Goal: Task Accomplishment & Management: Use online tool/utility

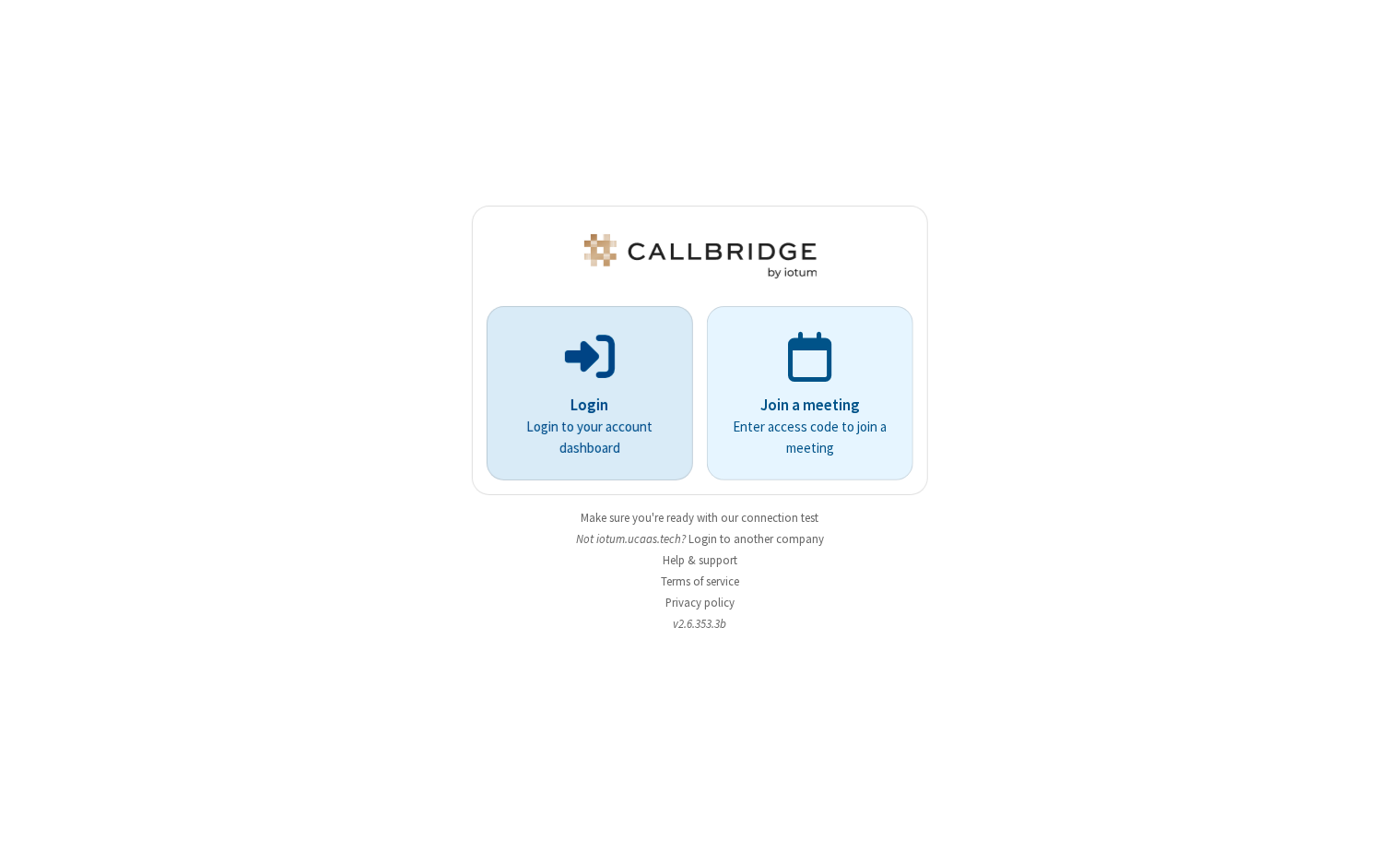
click at [584, 397] on p "Login" at bounding box center [589, 406] width 155 height 24
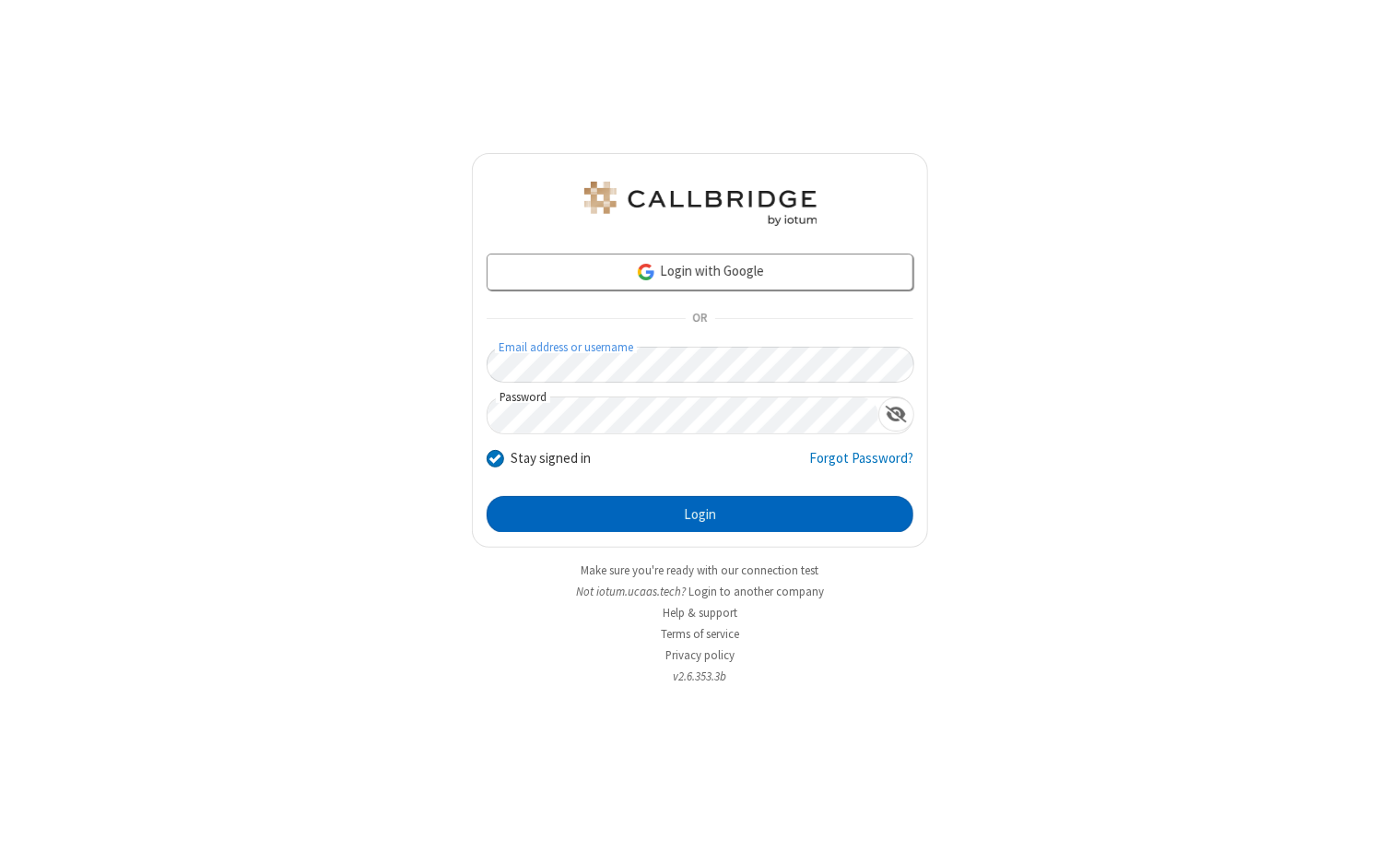
click at [666, 502] on button "Login" at bounding box center [700, 513] width 427 height 37
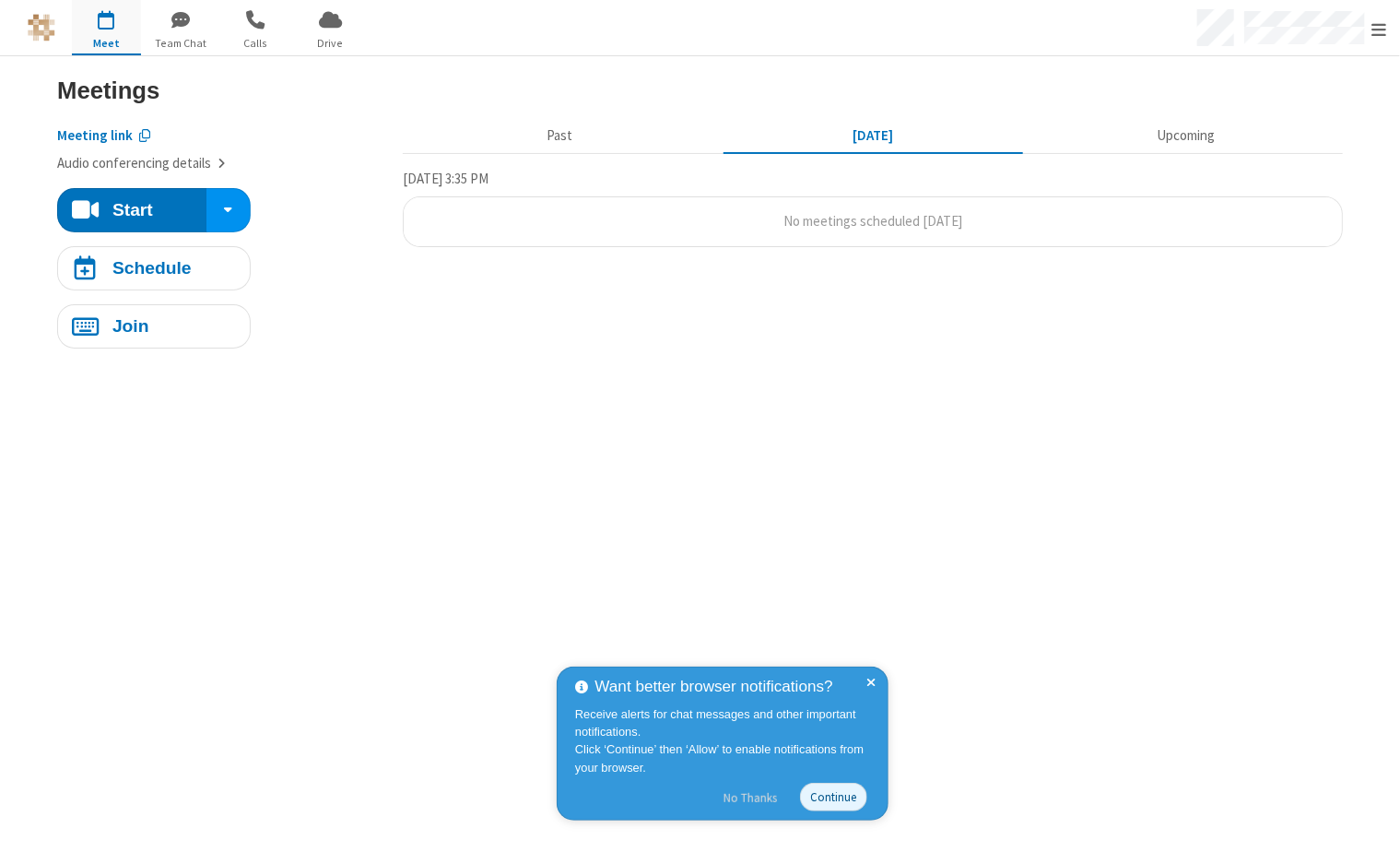
drag, startPoint x: 763, startPoint y: 800, endPoint x: 770, endPoint y: 788, distance: 13.9
click at [763, 800] on button "No Thanks" at bounding box center [750, 798] width 73 height 30
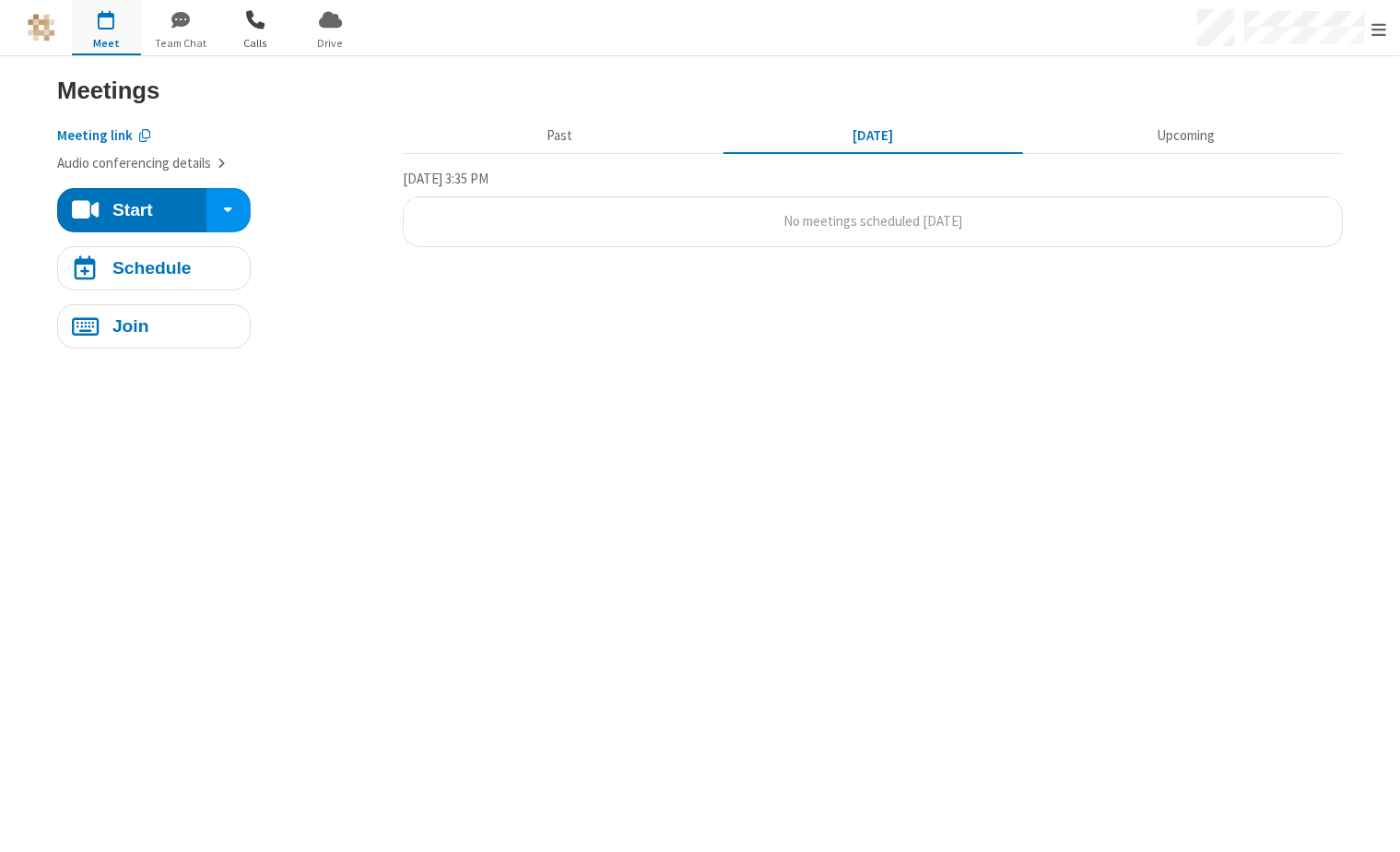
click at [270, 28] on span "button" at bounding box center [256, 20] width 69 height 32
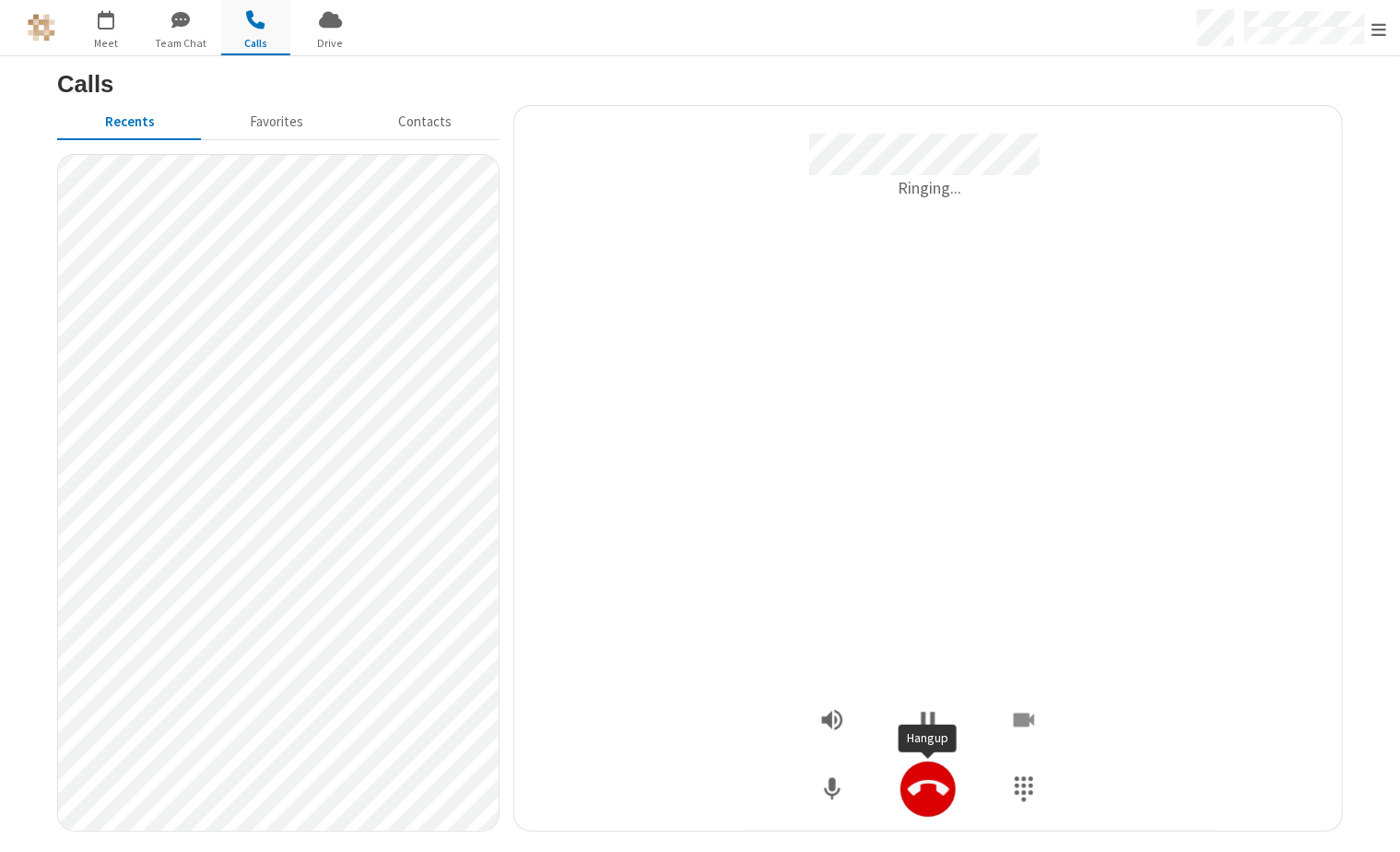
drag, startPoint x: 922, startPoint y: 790, endPoint x: 955, endPoint y: 788, distance: 33.1
click at [922, 791] on icon "Hangup" at bounding box center [929, 789] width 41 height 41
click at [940, 788] on icon "Hangup" at bounding box center [929, 788] width 41 height 16
click at [949, 809] on div at bounding box center [928, 789] width 55 height 55
click at [901, 792] on button "Hangup" at bounding box center [928, 789] width 55 height 55
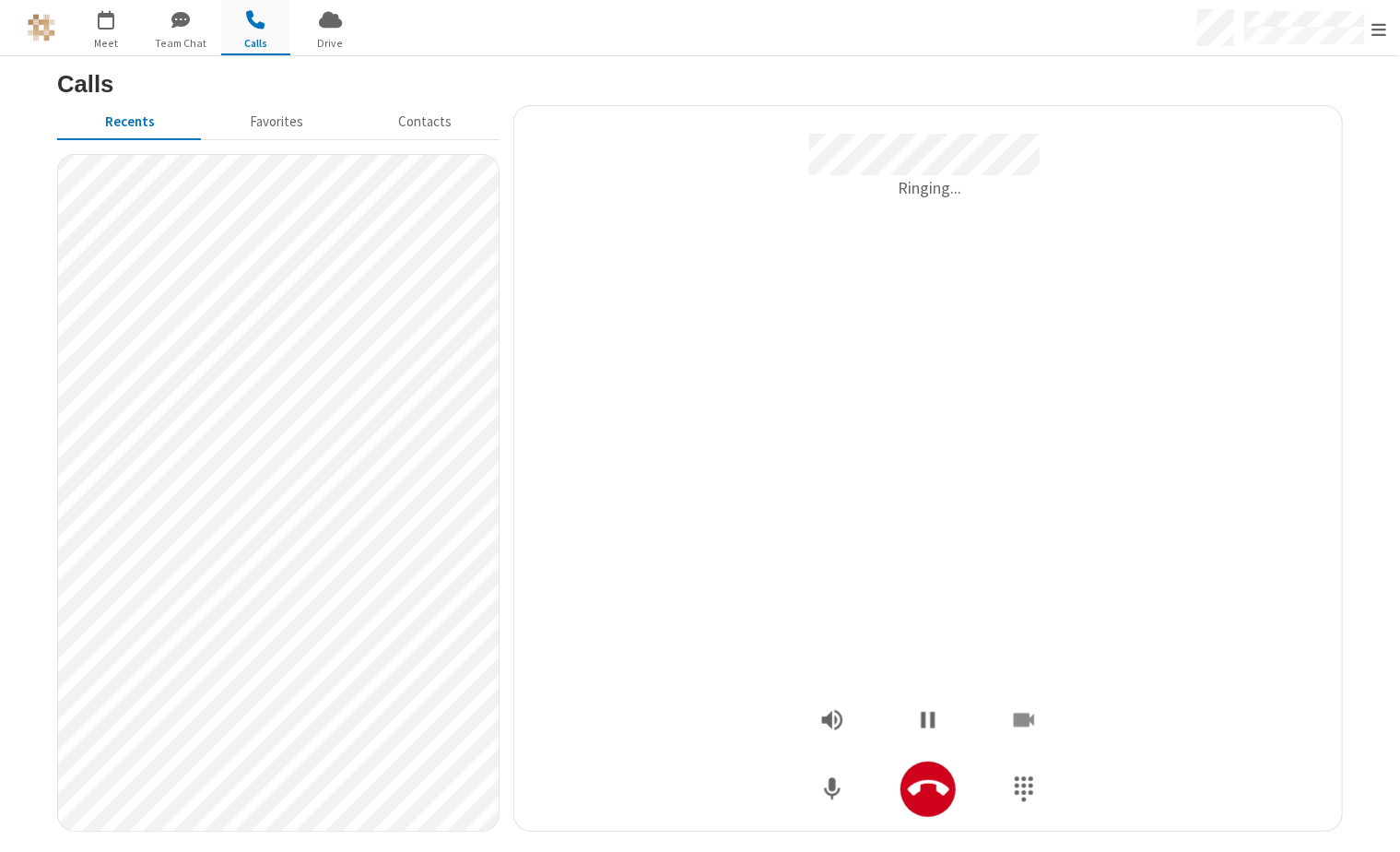
click at [894, 776] on div at bounding box center [928, 789] width 276 height 55
click at [923, 781] on icon "Hangup" at bounding box center [929, 788] width 41 height 16
click at [949, 794] on button "Hangup" at bounding box center [928, 789] width 55 height 55
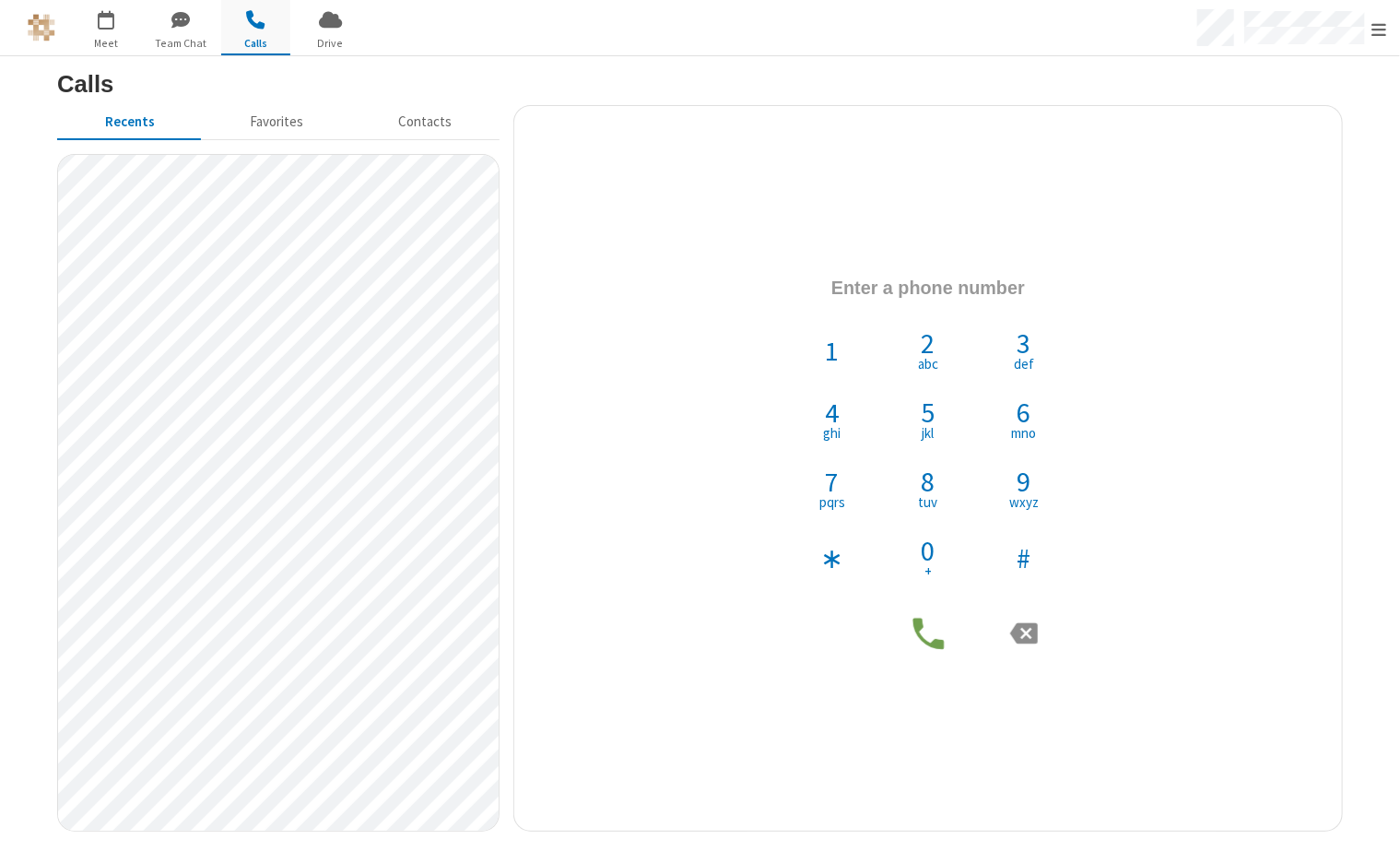
click at [1361, 229] on div "Calls Recents Favorites Contacts 1 2 abc 3 def 4 ghi 5 jkl 6 mno 7 pqrs 8 tuv 9…" at bounding box center [700, 454] width 1327 height 782
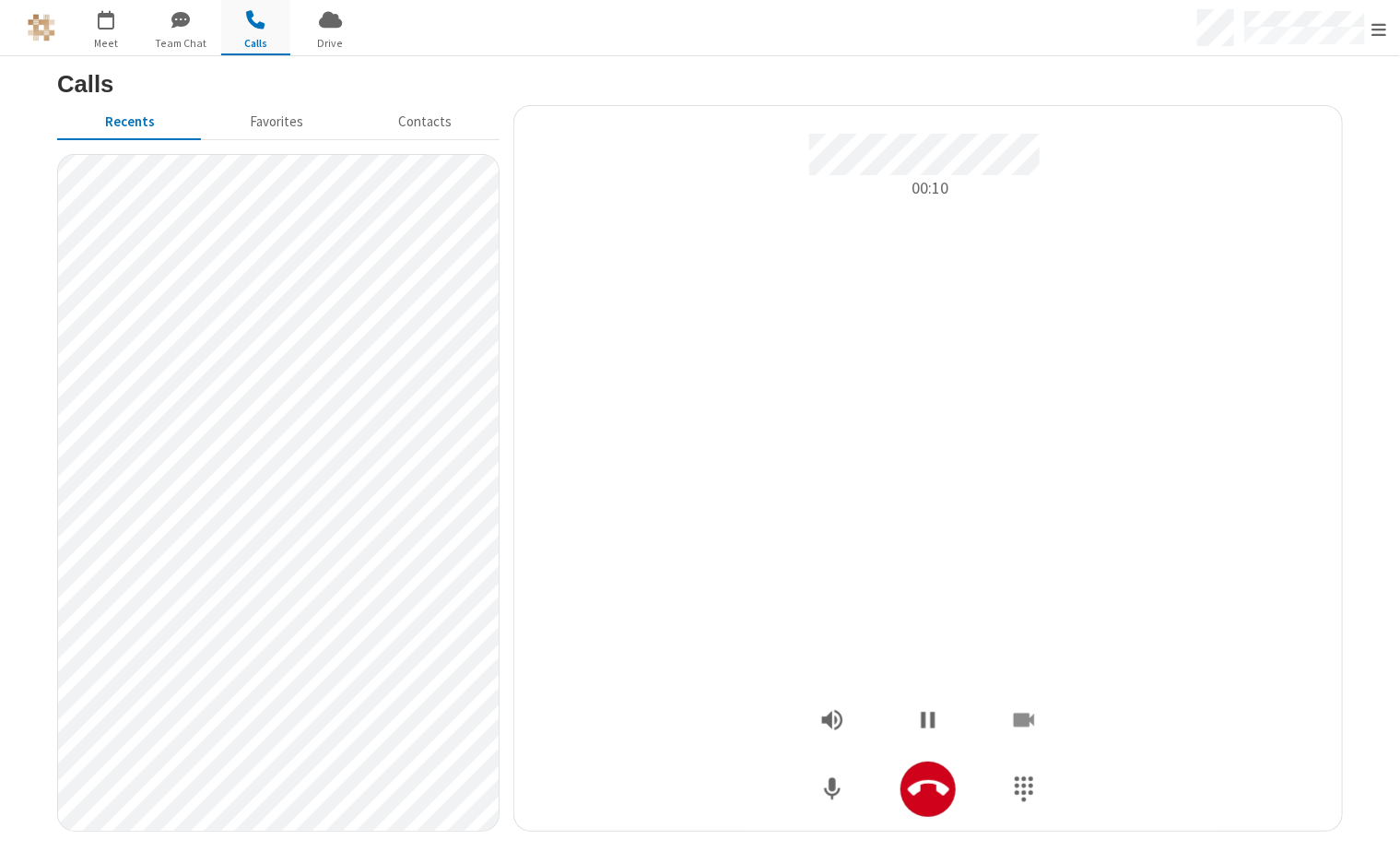
drag, startPoint x: 536, startPoint y: 505, endPoint x: 640, endPoint y: 578, distance: 127.1
click at [536, 505] on div "00:10" at bounding box center [928, 406] width 800 height 545
click at [956, 792] on div at bounding box center [928, 789] width 276 height 55
click at [955, 802] on div at bounding box center [928, 789] width 55 height 55
click at [948, 795] on icon "Hangup" at bounding box center [929, 789] width 41 height 41
